Goal: Task Accomplishment & Management: Complete application form

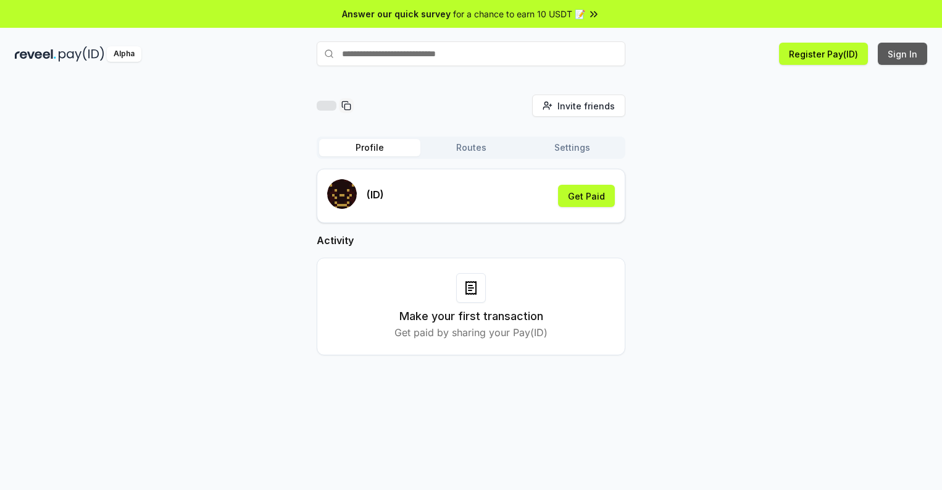
click at [903, 54] on button "Sign In" at bounding box center [902, 54] width 49 height 22
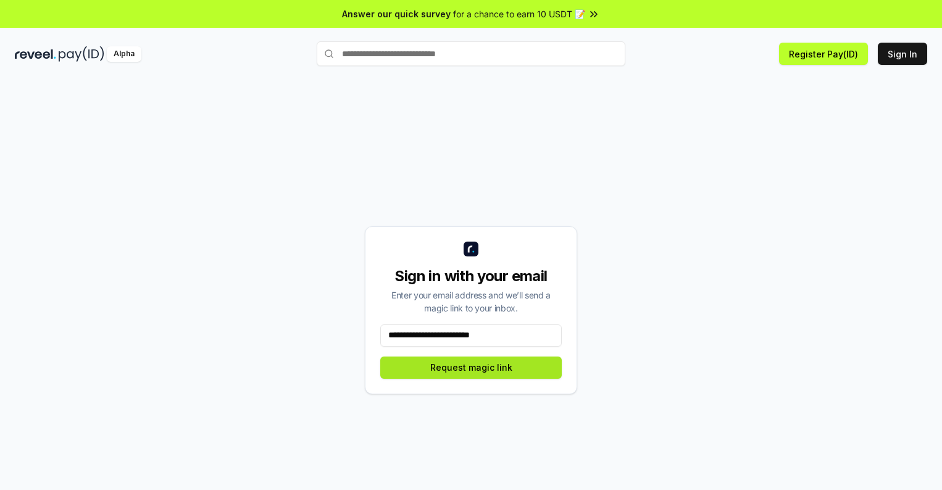
type input "**********"
click at [471, 367] on button "Request magic link" at bounding box center [471, 367] width 182 height 22
